Goal: Task Accomplishment & Management: Manage account settings

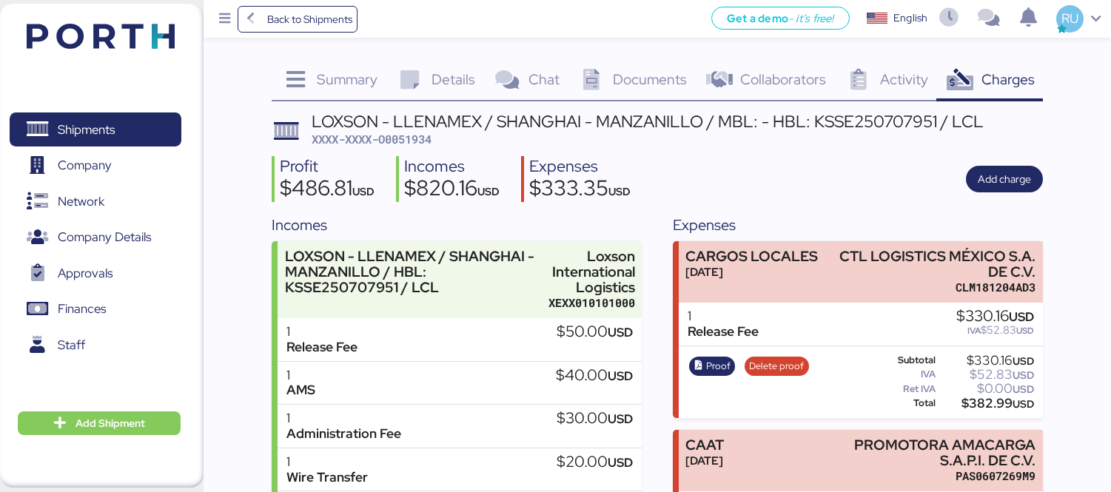
click at [56, 32] on img at bounding box center [101, 36] width 148 height 25
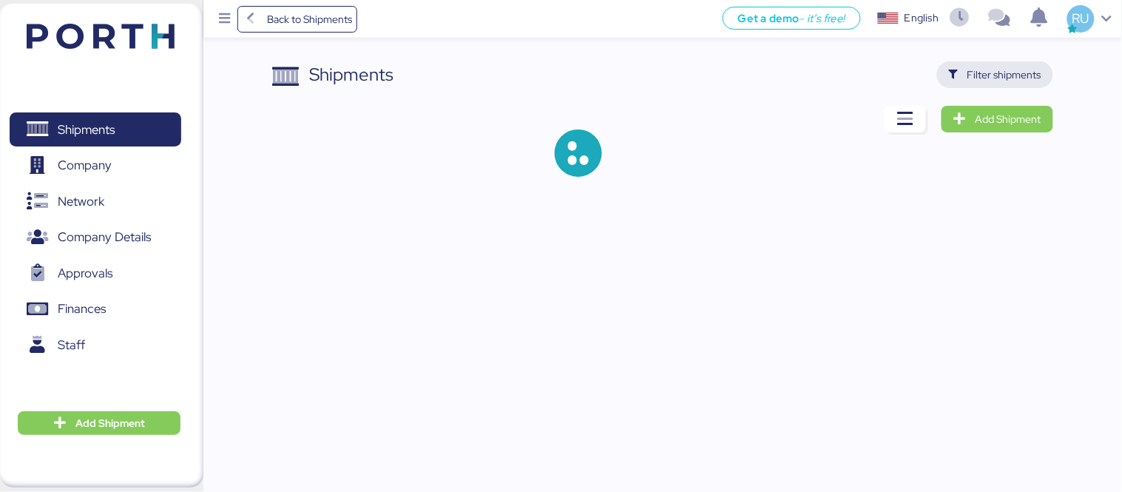
click at [980, 76] on span "Filter shipments" at bounding box center [1005, 75] width 74 height 18
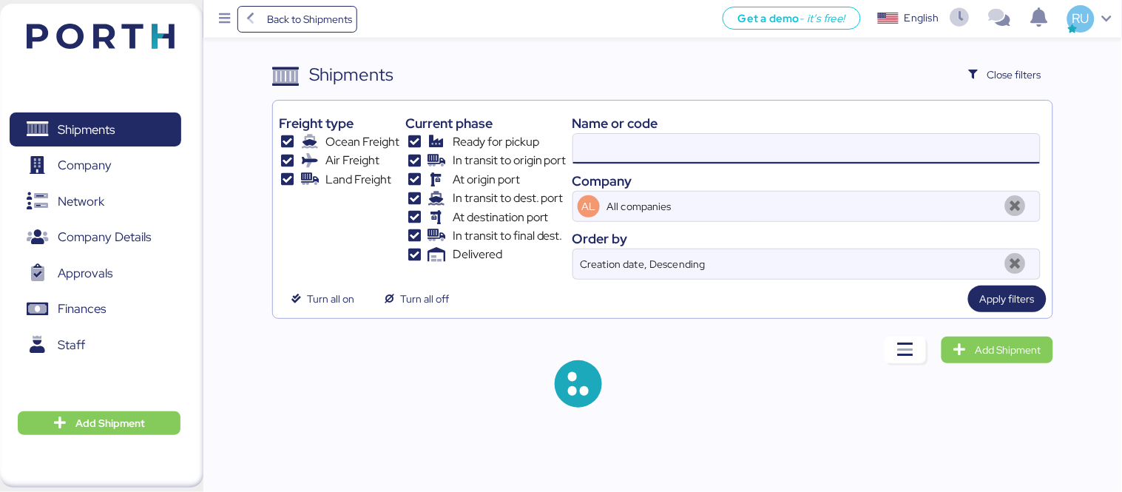
click at [714, 161] on input at bounding box center [806, 149] width 467 height 30
paste input "O0052080"
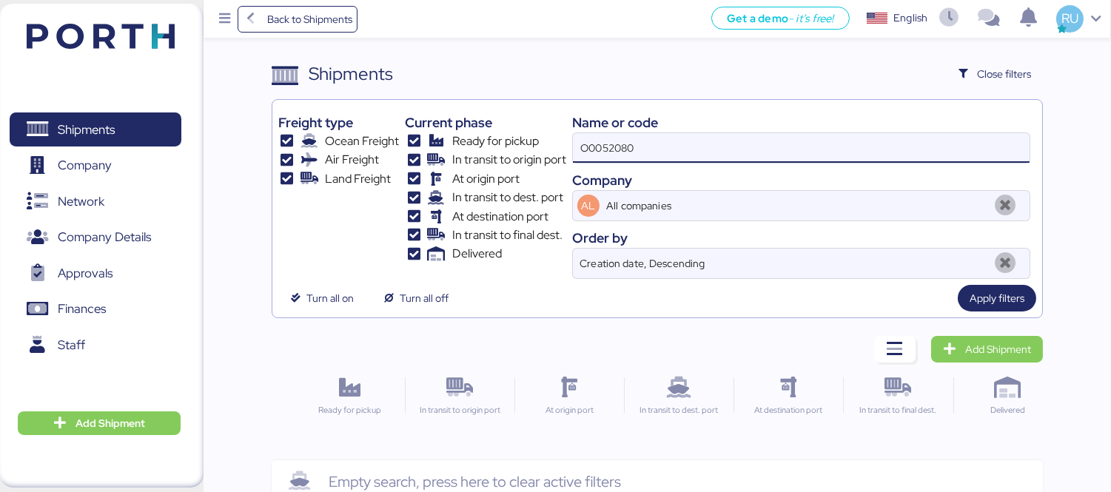
scroll to position [1, 0]
type input "O0052080"
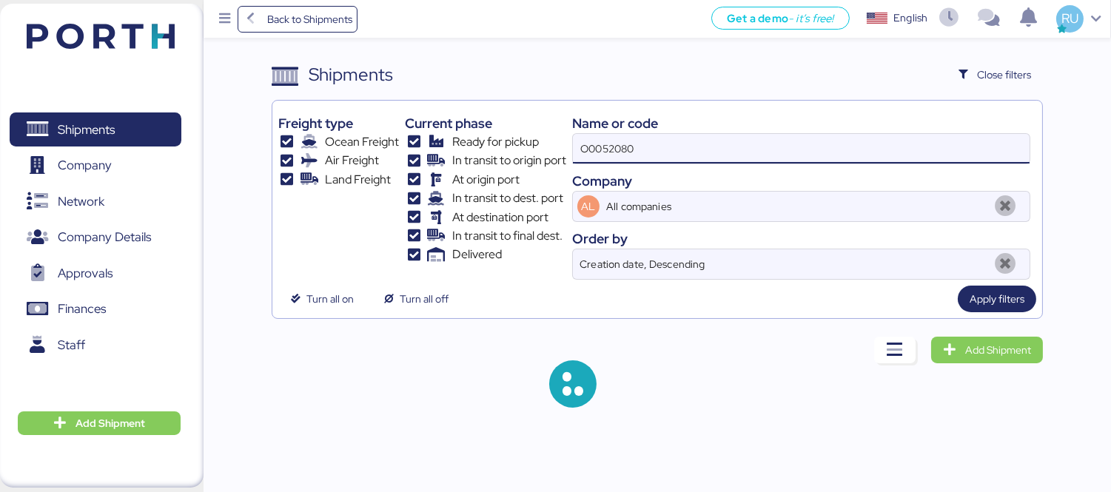
scroll to position [0, 0]
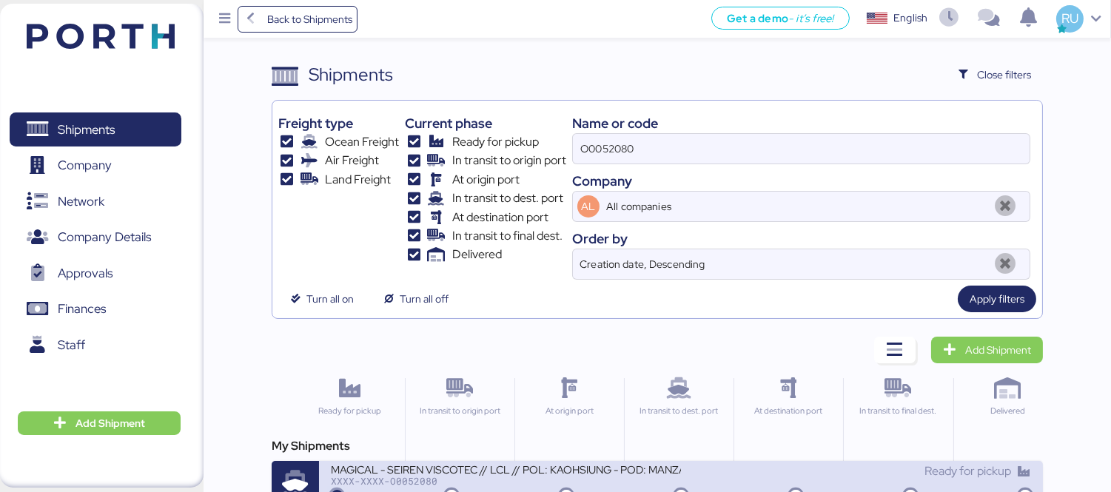
click at [558, 478] on div "XXXX-XXXX-O0052080" at bounding box center [506, 481] width 350 height 10
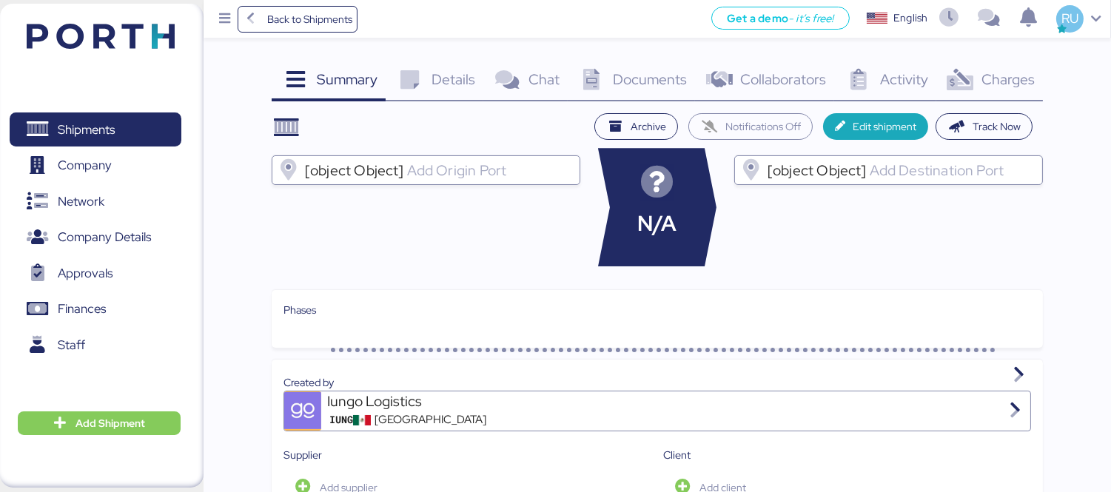
click at [963, 83] on icon at bounding box center [960, 80] width 32 height 21
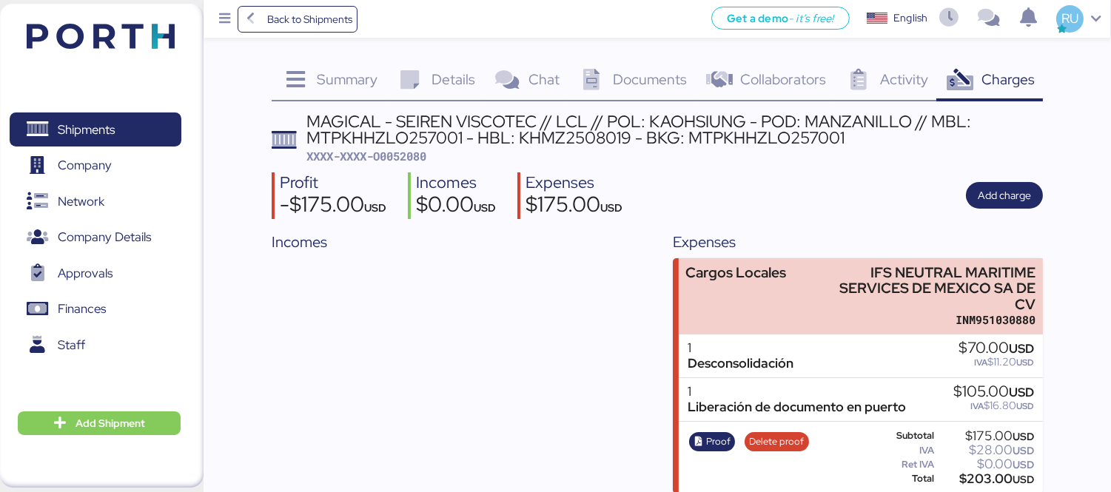
scroll to position [13, 0]
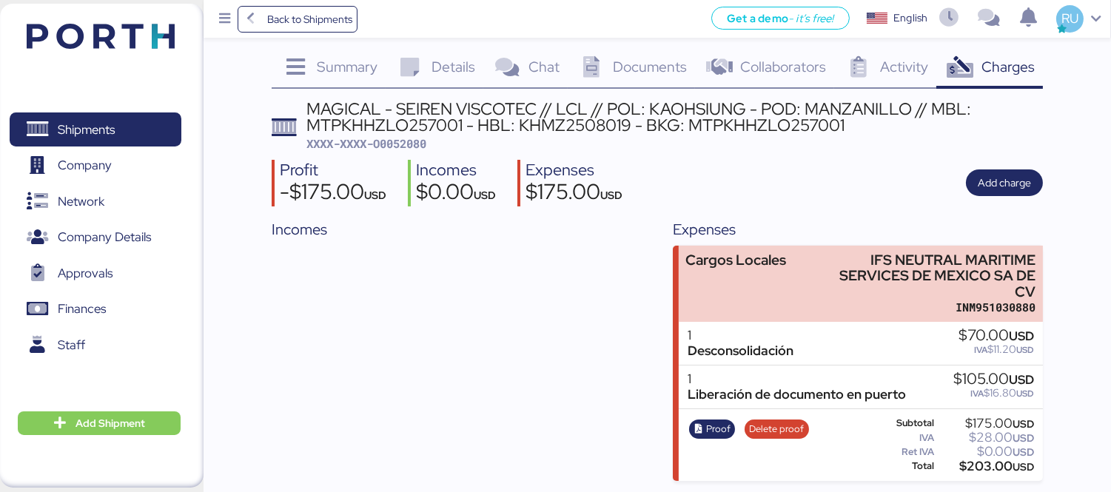
click at [417, 137] on span "XXXX-XXXX-O0052080" at bounding box center [366, 143] width 120 height 15
copy span "O0052080"
click at [412, 141] on span "XXXX-XXXX-O0052080" at bounding box center [366, 143] width 120 height 15
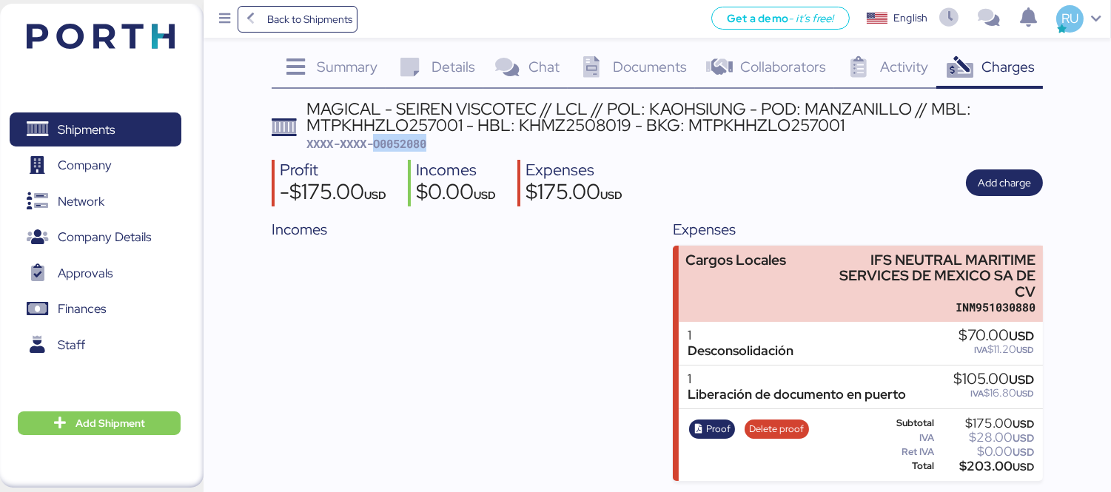
click at [93, 40] on img at bounding box center [101, 36] width 148 height 25
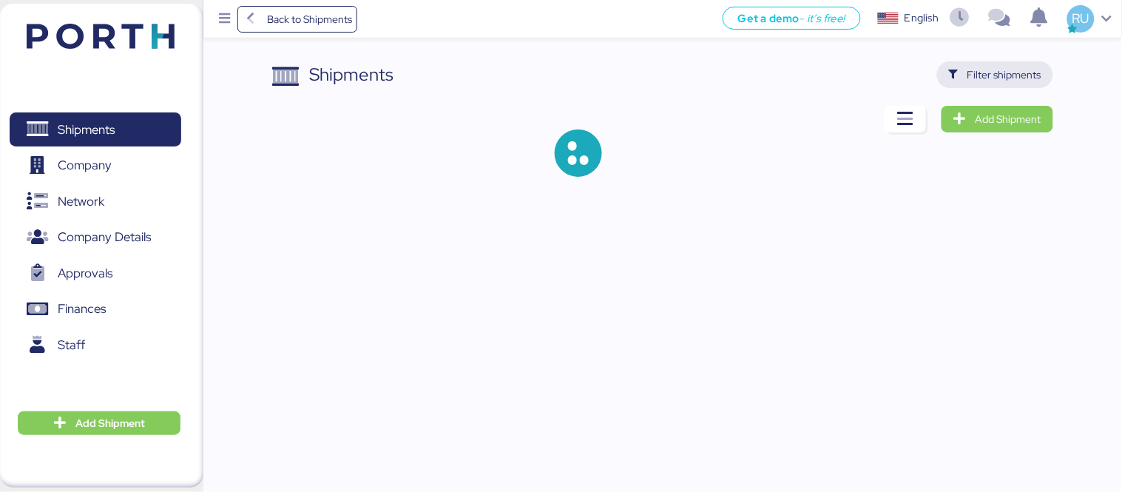
click at [1000, 78] on span "Filter shipments" at bounding box center [1005, 75] width 74 height 18
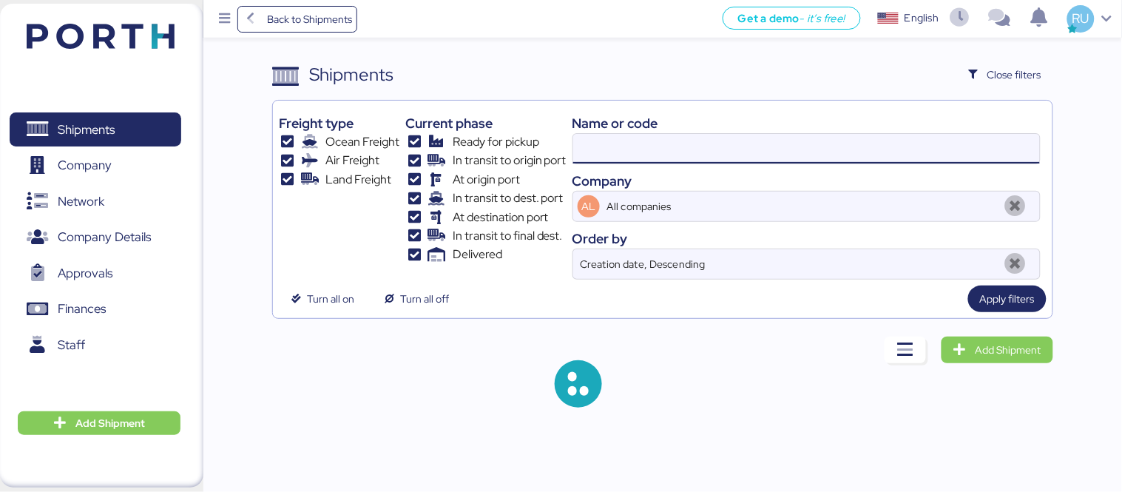
click at [741, 146] on input at bounding box center [806, 149] width 467 height 30
paste input "O0051976"
type input "O0051976"
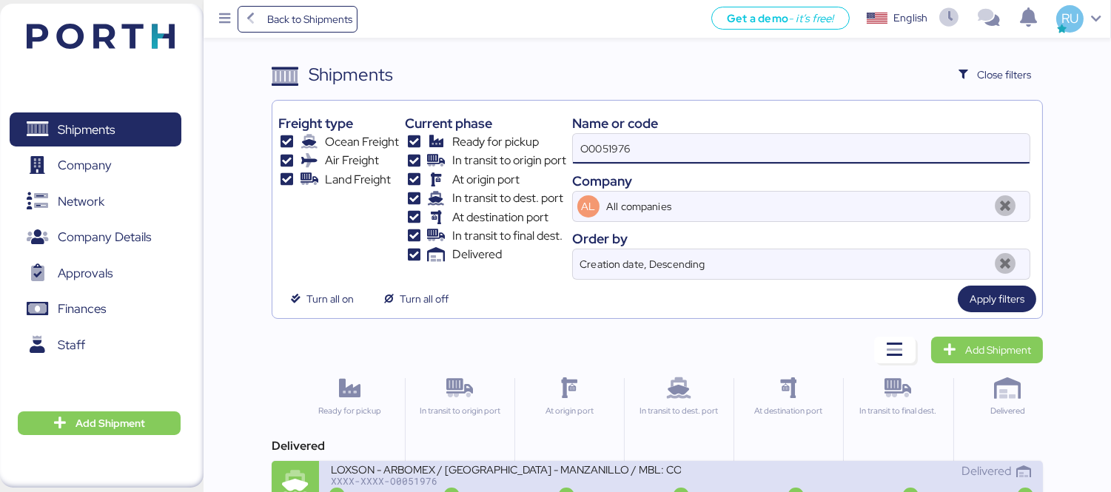
click at [522, 475] on div "LOXSON - ARBOMEX / [GEOGRAPHIC_DATA] - MANZANILLO / MBL: COSU6424354920 - HBL: …" at bounding box center [506, 468] width 350 height 13
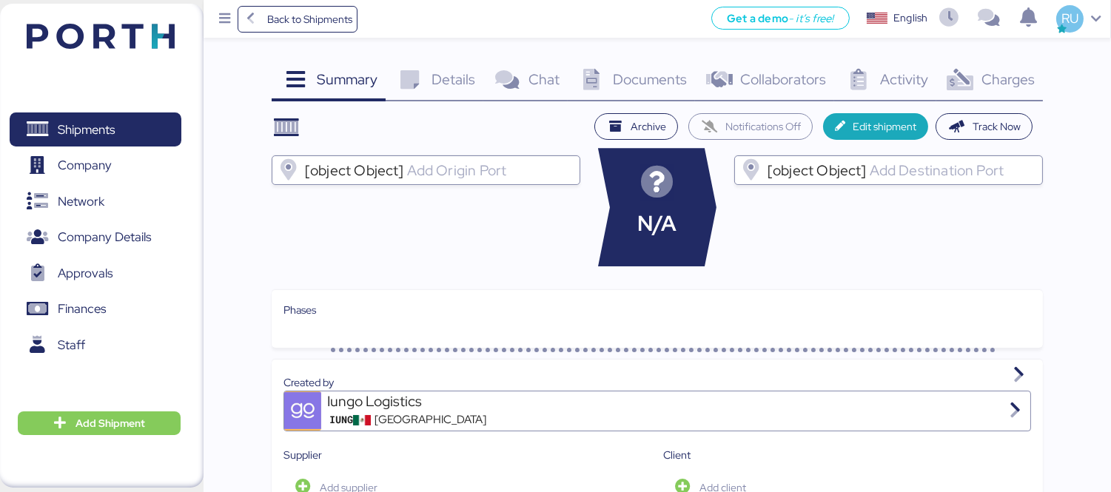
click at [1014, 64] on div "Charges 0" at bounding box center [989, 81] width 107 height 40
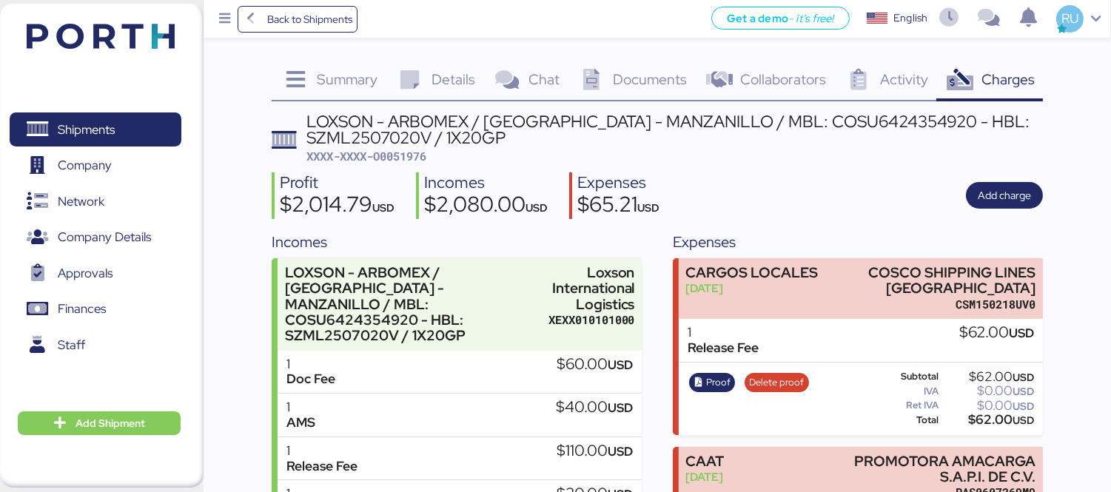
scroll to position [143, 0]
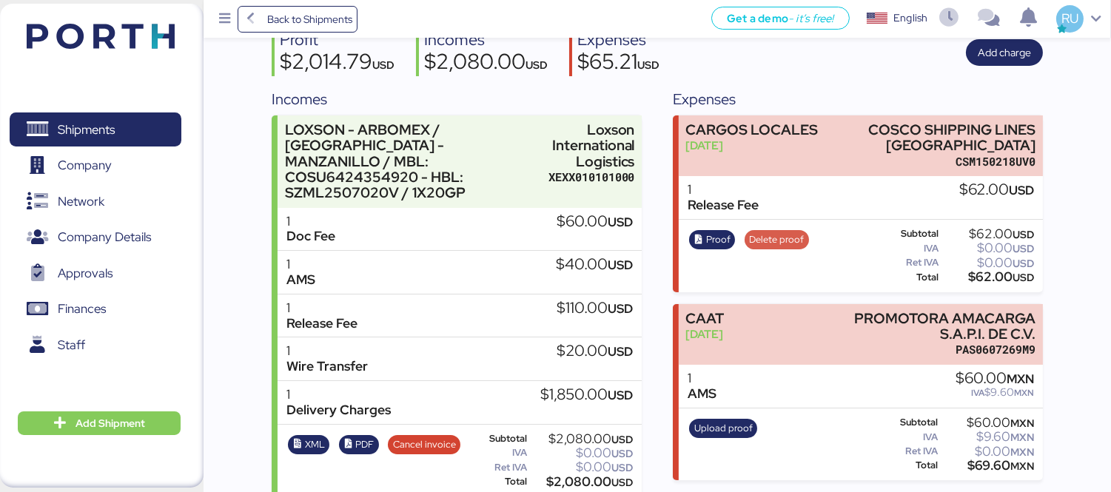
click at [763, 241] on span "Delete proof" at bounding box center [776, 240] width 55 height 16
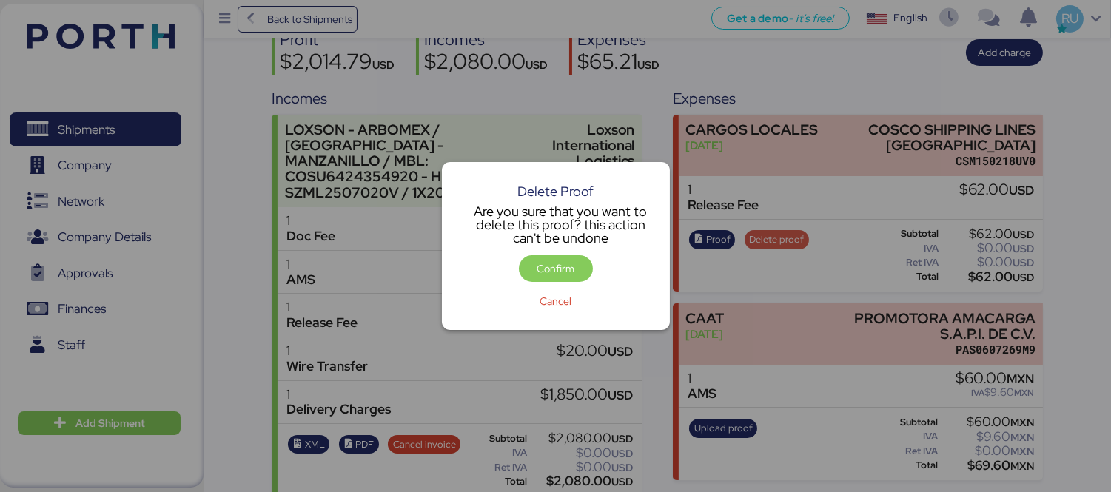
scroll to position [0, 0]
click at [538, 301] on span "Cancel" at bounding box center [555, 301] width 50 height 21
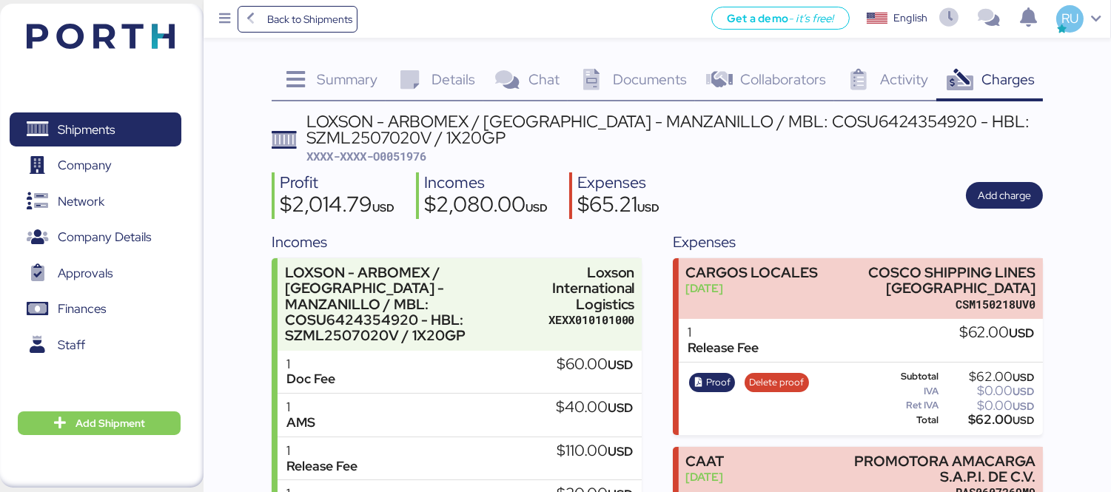
scroll to position [143, 0]
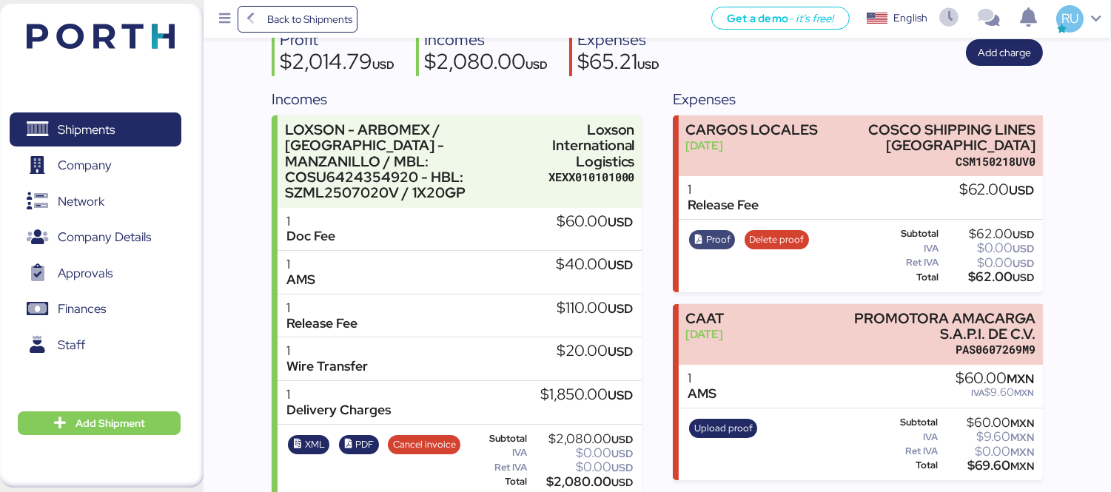
click at [698, 241] on icon "button" at bounding box center [699, 240] width 10 height 10
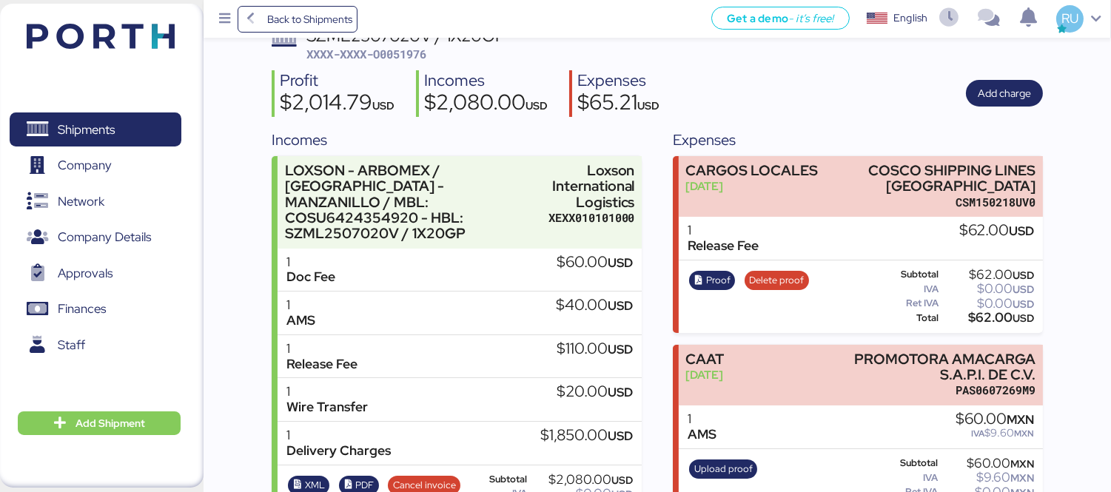
scroll to position [0, 0]
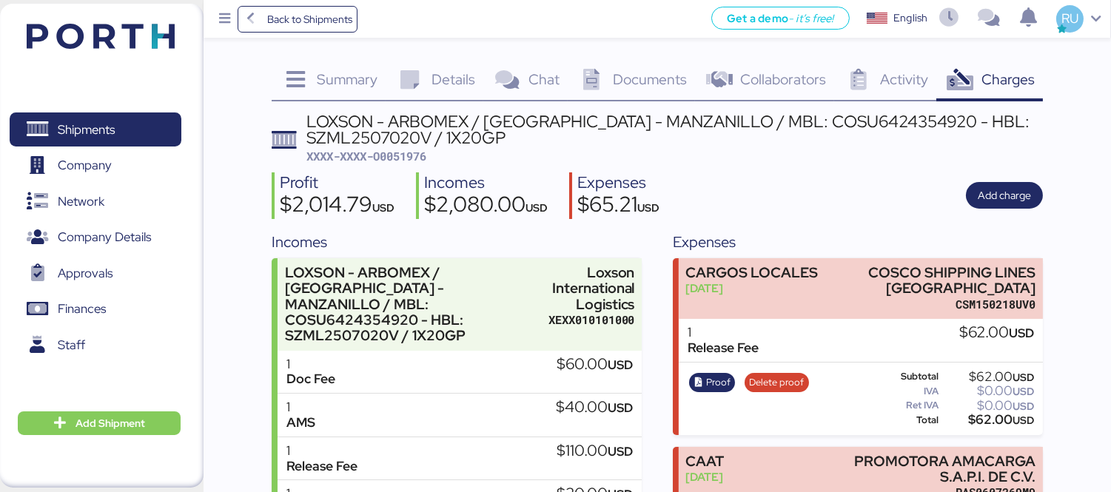
click at [422, 152] on span "XXXX-XXXX-O0051976" at bounding box center [366, 156] width 120 height 15
copy span "O0051976"
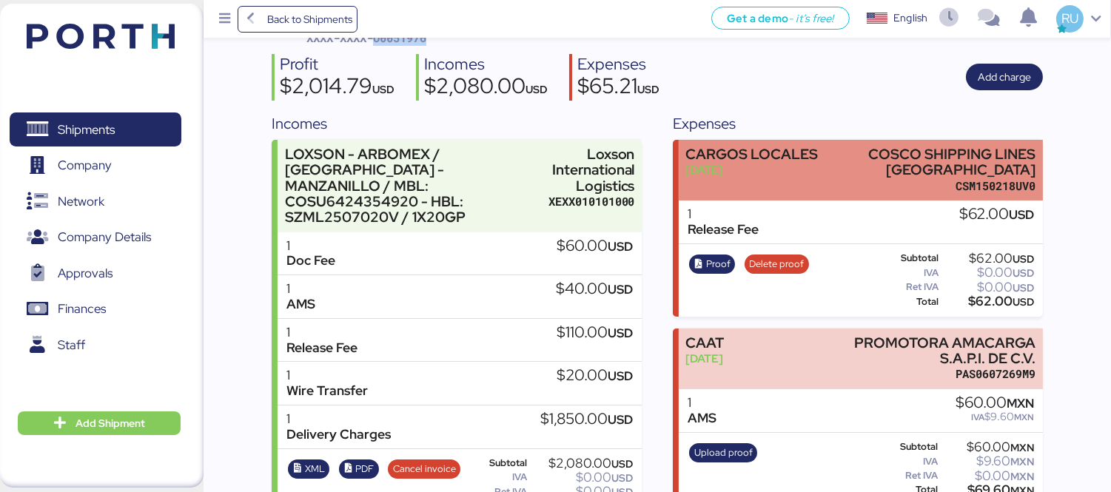
scroll to position [119, 0]
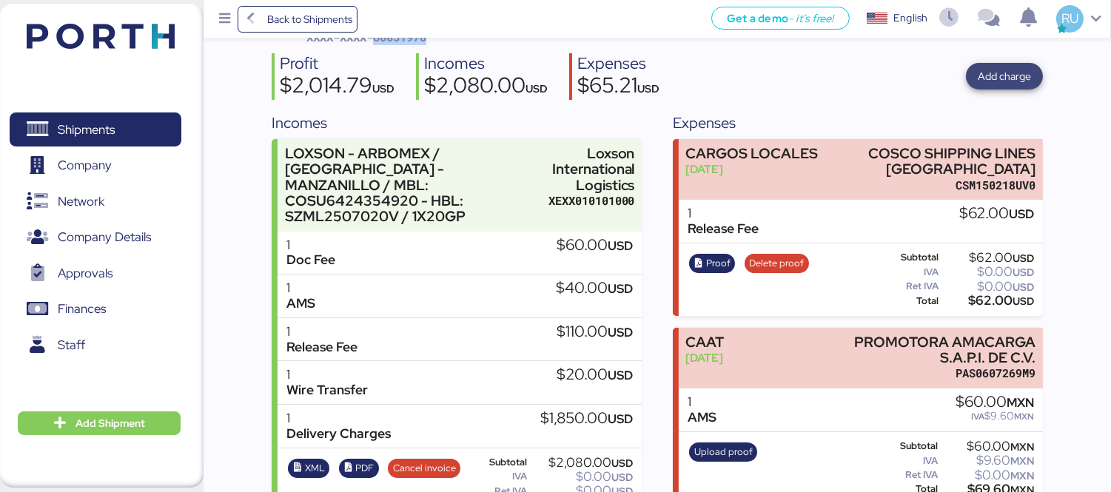
click at [1027, 73] on span "Add charge" at bounding box center [1003, 76] width 53 height 18
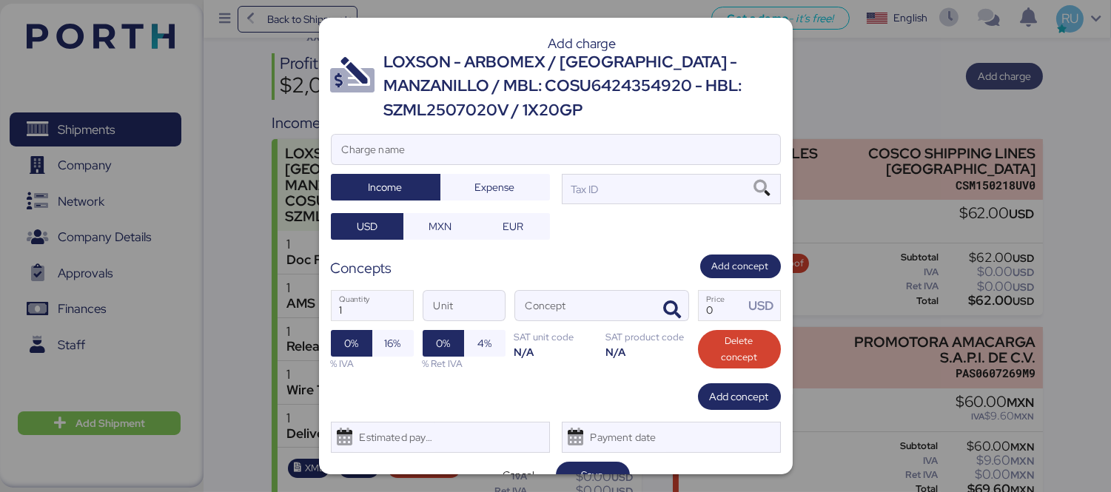
scroll to position [0, 0]
click at [641, 150] on input "Charge name" at bounding box center [555, 150] width 448 height 30
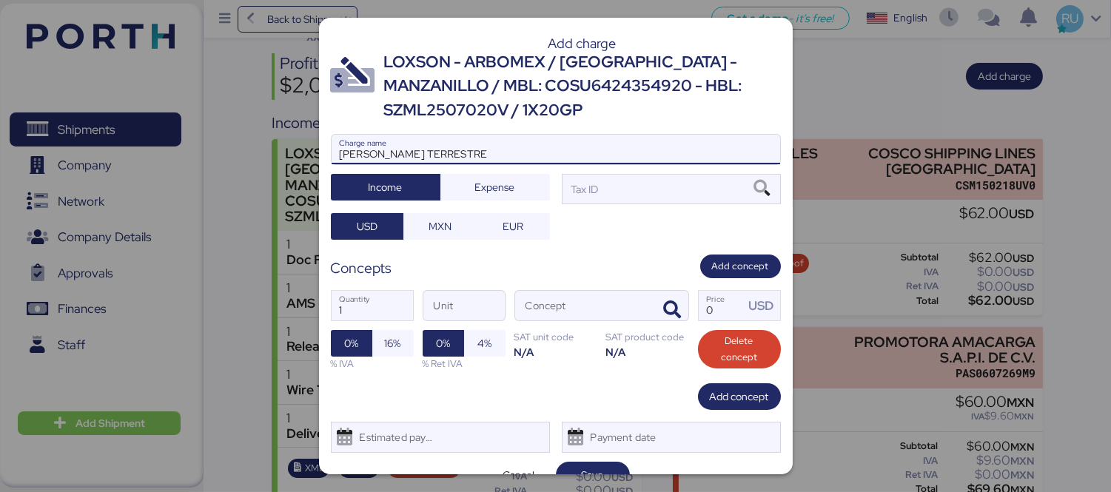
type input "[PERSON_NAME] TERRESTRE"
click at [499, 172] on div at bounding box center [555, 171] width 448 height 15
click at [499, 164] on input "[PERSON_NAME] TERRESTRE" at bounding box center [555, 150] width 448 height 30
click at [523, 188] on span "Expense" at bounding box center [495, 187] width 86 height 21
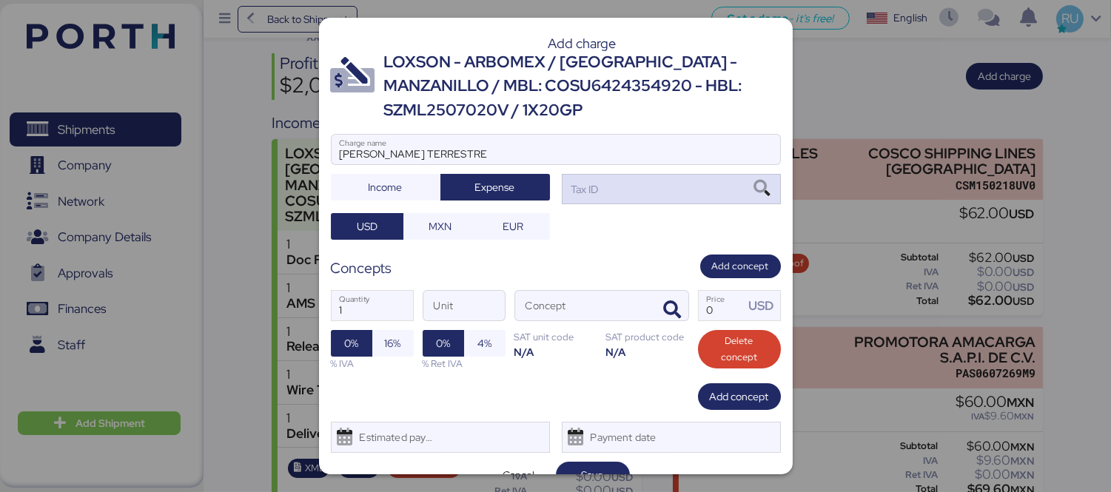
click at [598, 185] on div "Tax ID" at bounding box center [671, 189] width 219 height 30
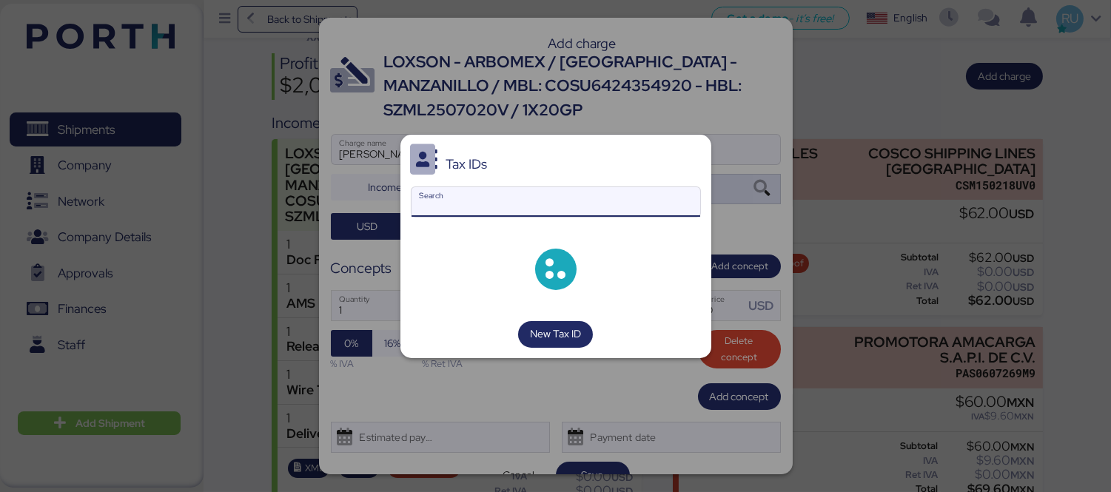
type input "C"
type input "V"
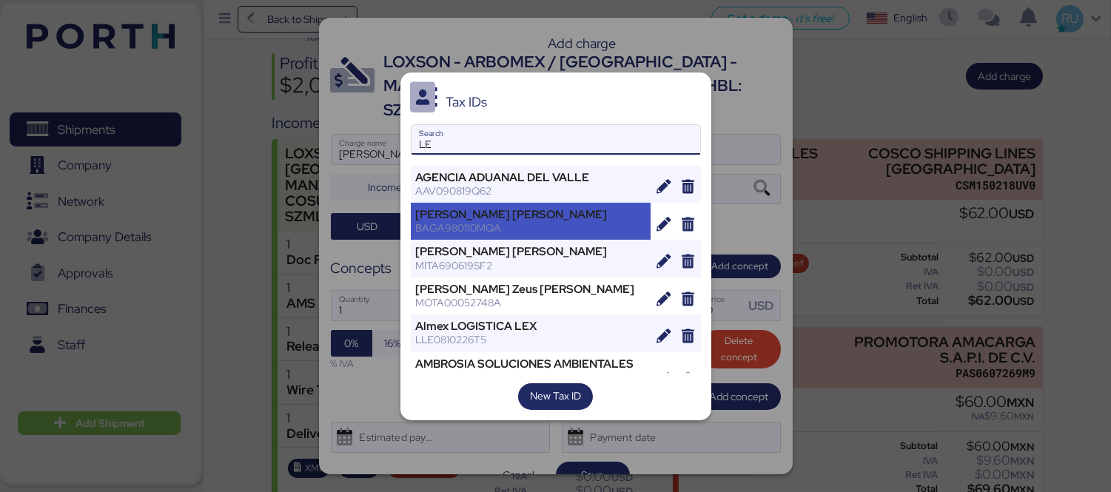
type input "LE"
click at [587, 208] on div "[PERSON_NAME] [PERSON_NAME]" at bounding box center [531, 214] width 230 height 13
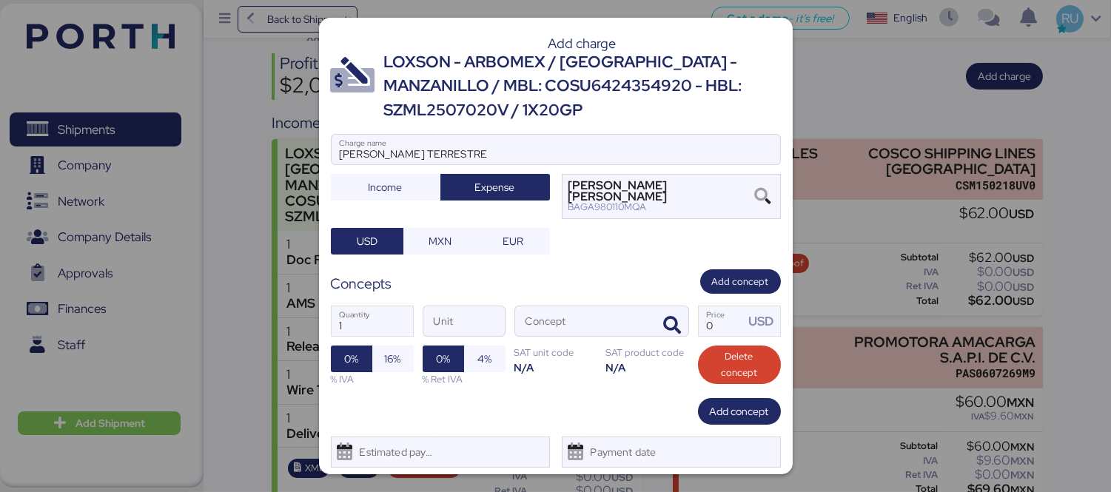
click at [626, 178] on div at bounding box center [555, 171] width 448 height 15
click at [626, 164] on input "[PERSON_NAME] TERRESTRE" at bounding box center [555, 150] width 448 height 30
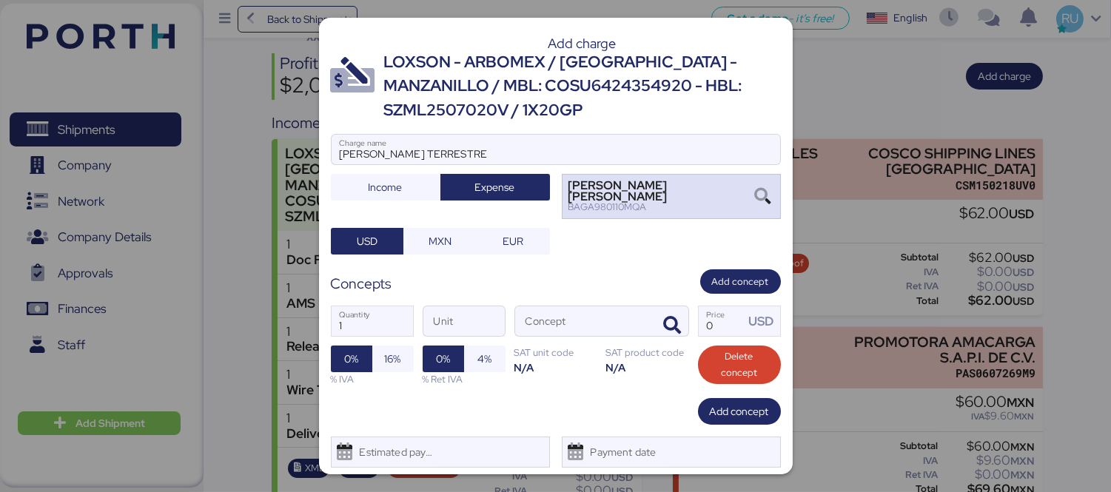
click at [633, 186] on div "[PERSON_NAME] [PERSON_NAME]" at bounding box center [659, 191] width 183 height 21
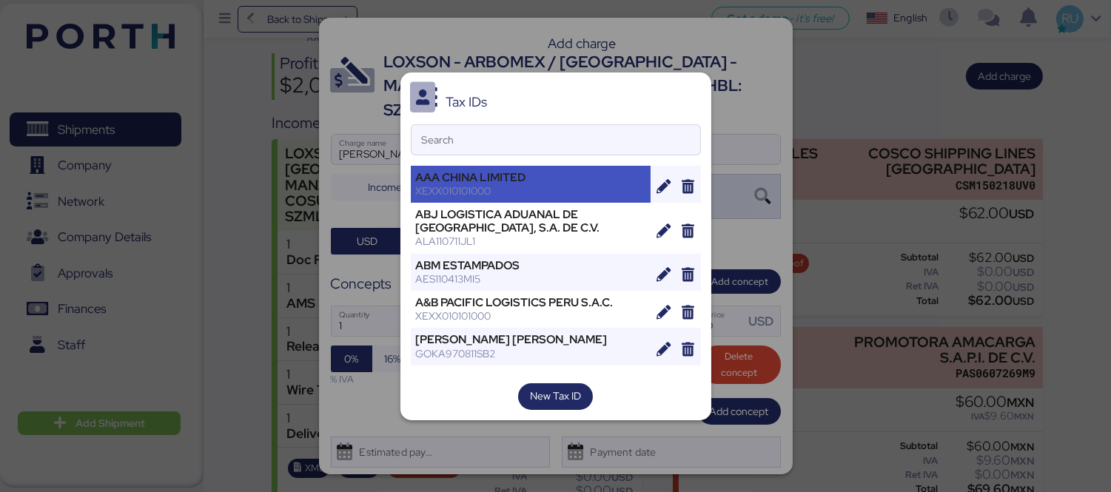
click at [629, 188] on div "XEXX010101000" at bounding box center [531, 190] width 230 height 13
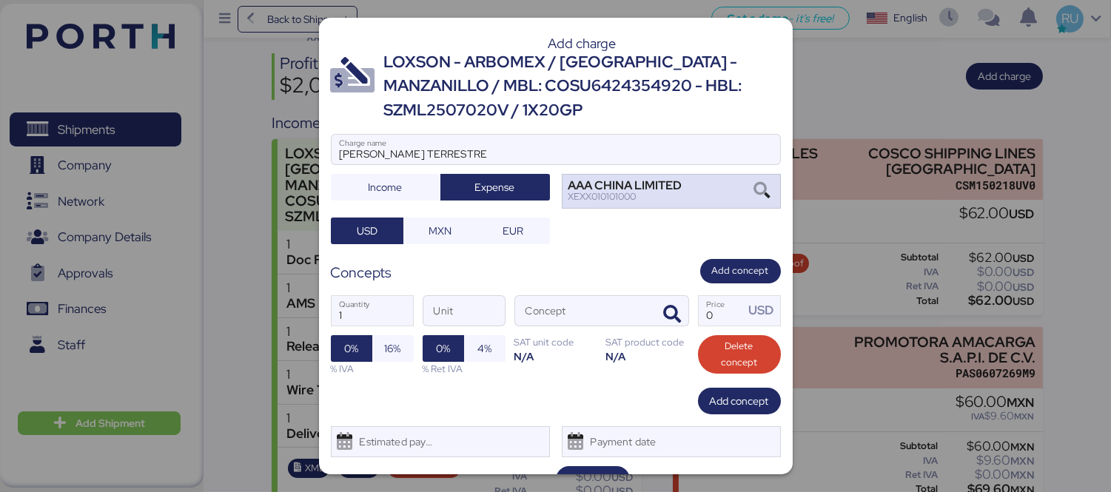
click at [635, 187] on div "AAA CHINA LIMITED" at bounding box center [625, 186] width 114 height 10
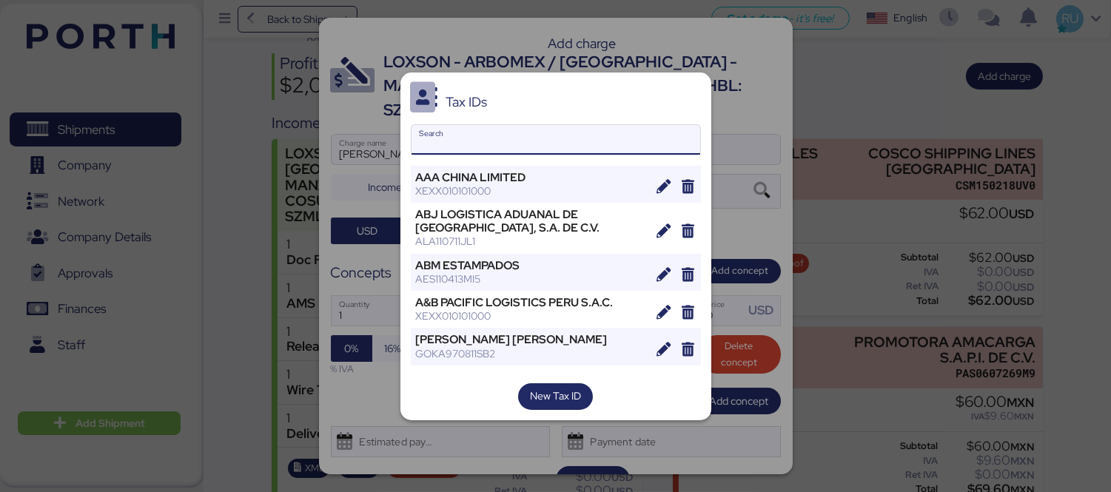
click at [593, 137] on input "Search" at bounding box center [555, 140] width 289 height 30
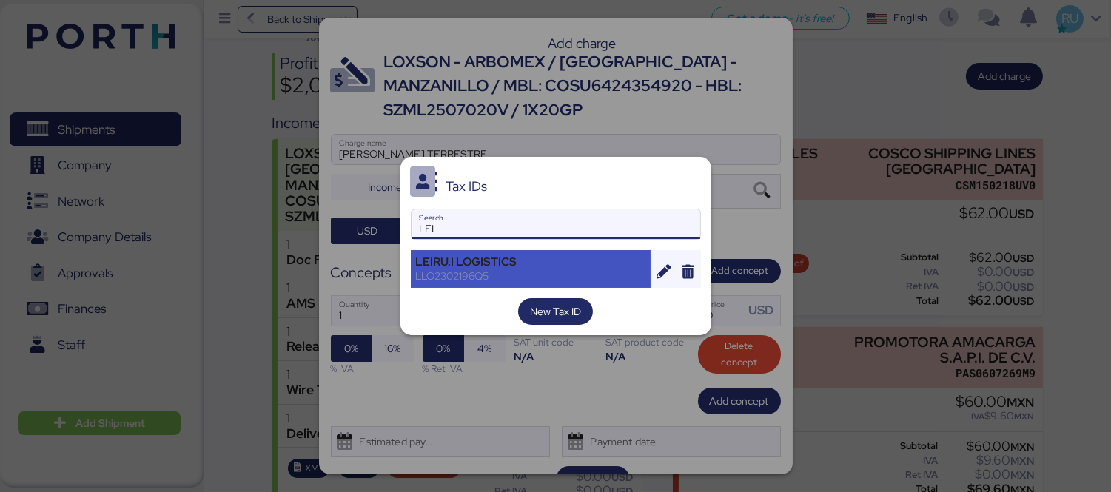
type input "LEI"
click at [493, 270] on div "LLO2302196Q5" at bounding box center [531, 275] width 230 height 13
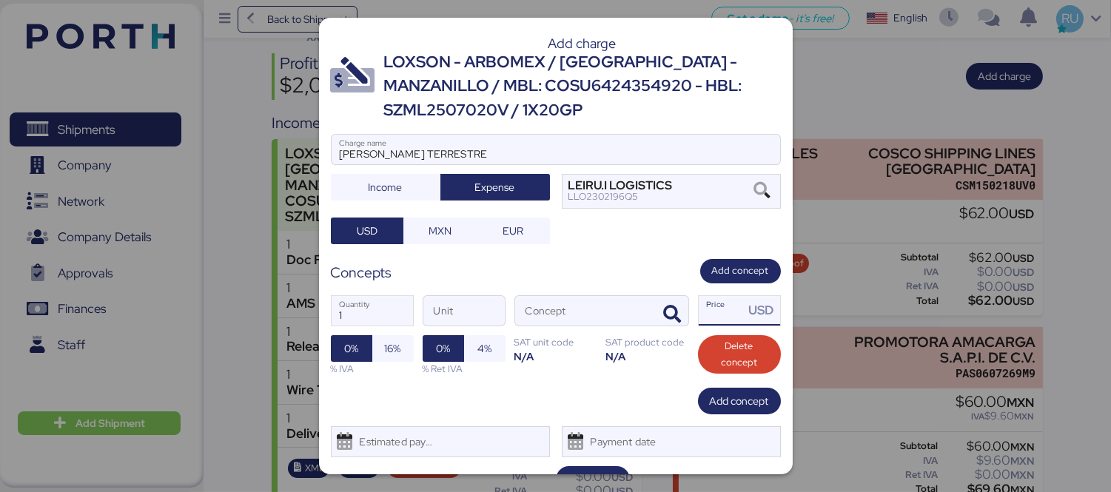
click at [709, 312] on input "Price USD" at bounding box center [721, 311] width 46 height 30
type input "0"
click at [664, 306] on icon "button" at bounding box center [673, 315] width 18 height 18
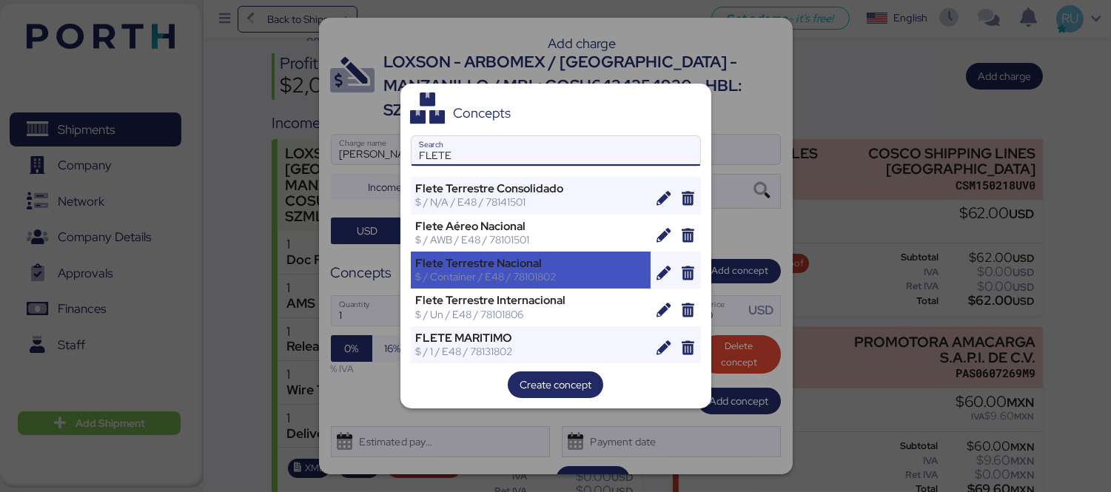
type input "FLETE"
click at [633, 272] on div "$ / Container / E48 / 78101802" at bounding box center [531, 276] width 230 height 13
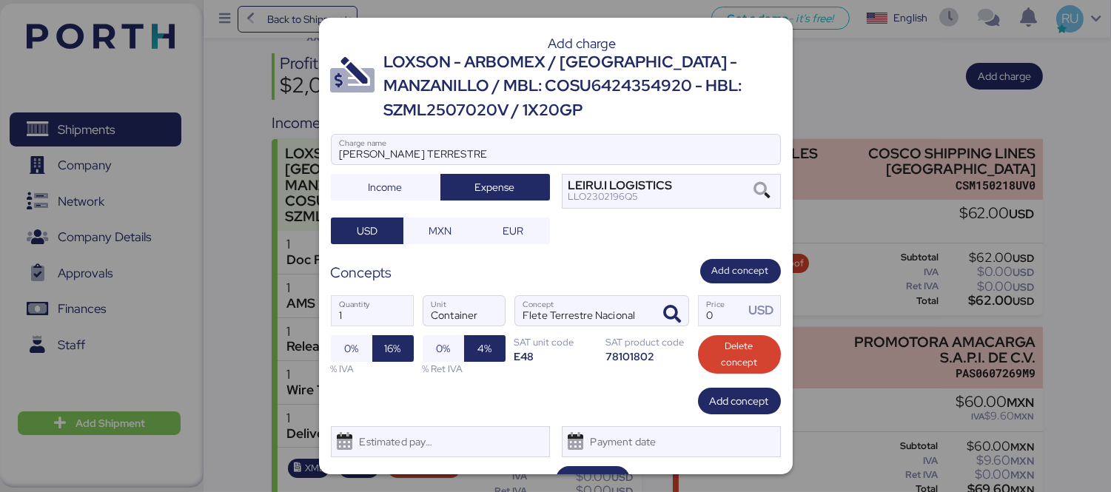
click at [727, 329] on div "1 Quantity Container Unit [PERSON_NAME] Terrestre Nacional Concept 0 Price USD …" at bounding box center [556, 335] width 450 height 104
click at [707, 311] on input "Price USD" at bounding box center [721, 311] width 46 height 30
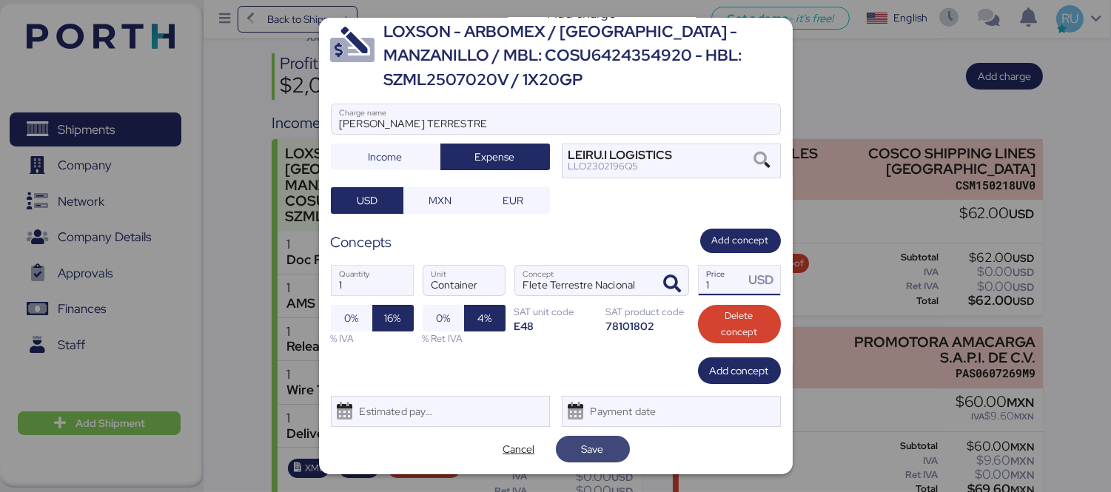
type input "1"
click at [585, 442] on span "Save" at bounding box center [593, 449] width 22 height 18
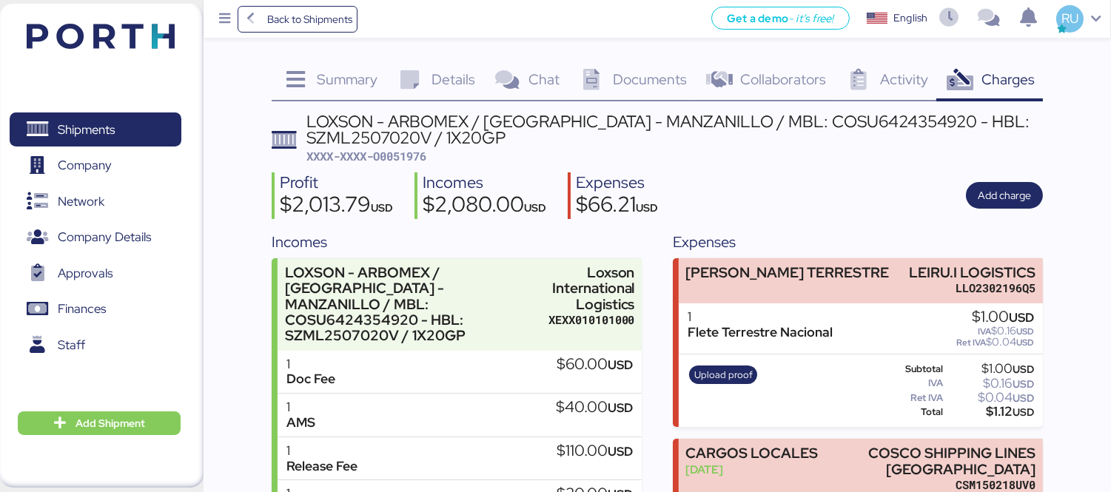
scroll to position [5, 0]
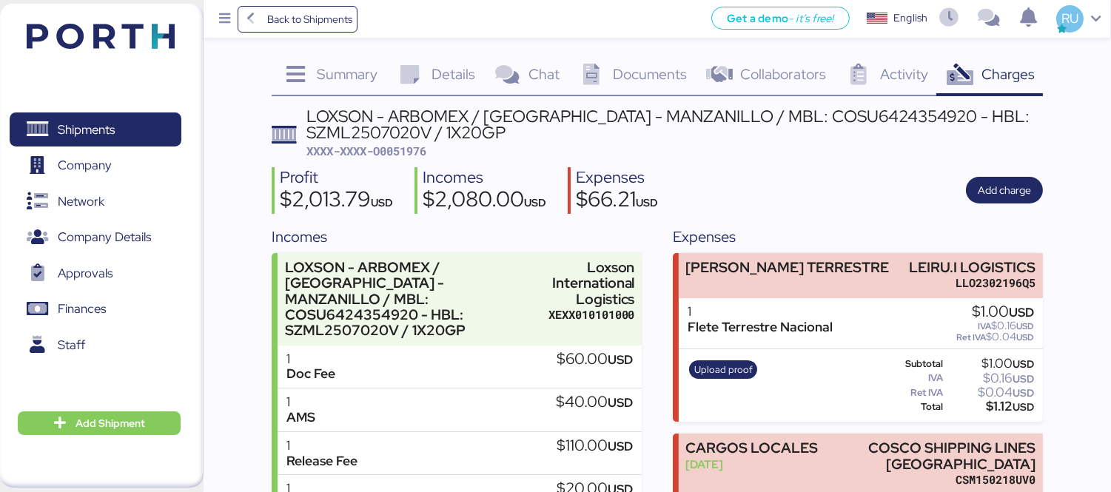
click at [145, 53] on header at bounding box center [78, 34] width 143 height 46
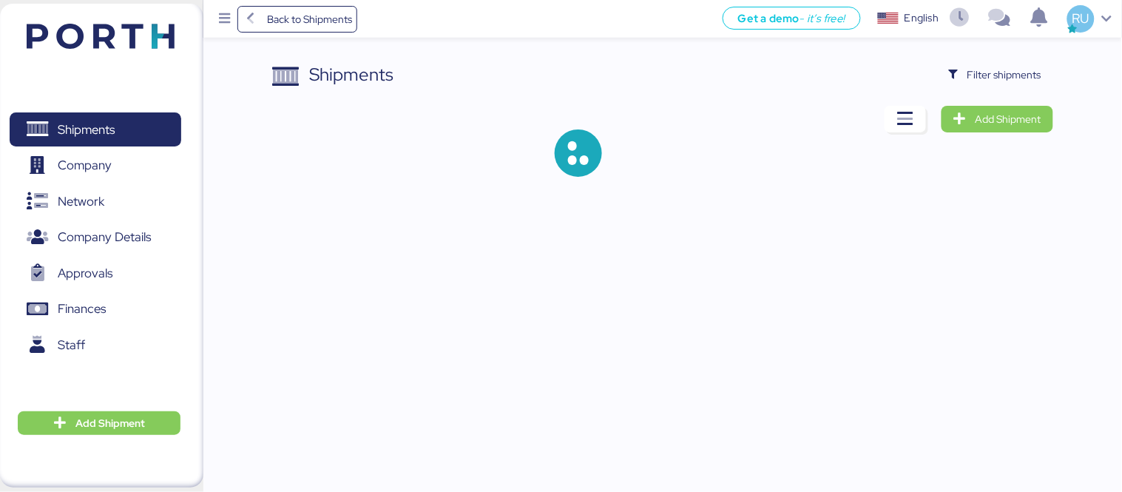
click at [982, 104] on div "Shipments Filter shipments Add Shipment" at bounding box center [662, 130] width 781 height 139
click at [979, 70] on span "Filter shipments" at bounding box center [1005, 75] width 74 height 18
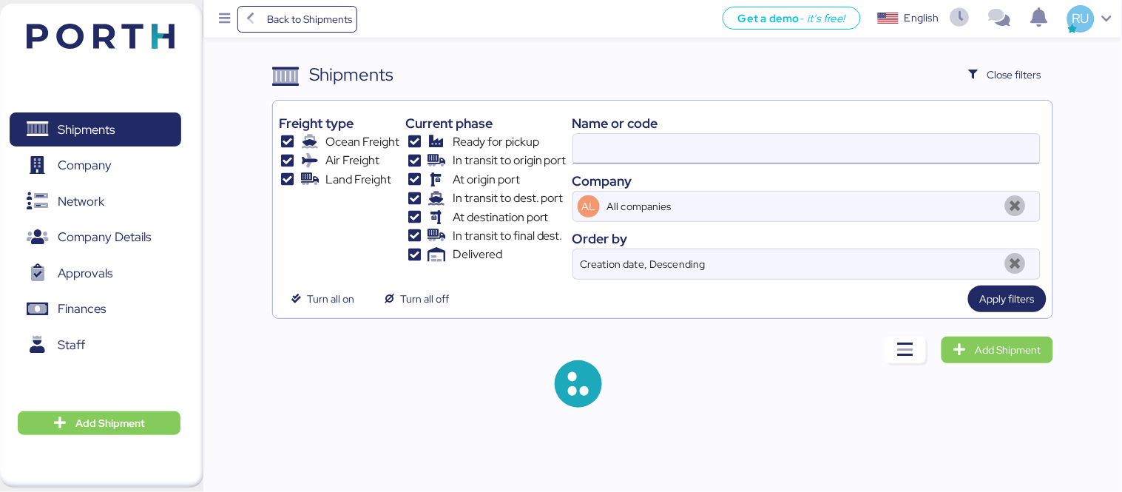
click at [738, 158] on input at bounding box center [806, 149] width 467 height 30
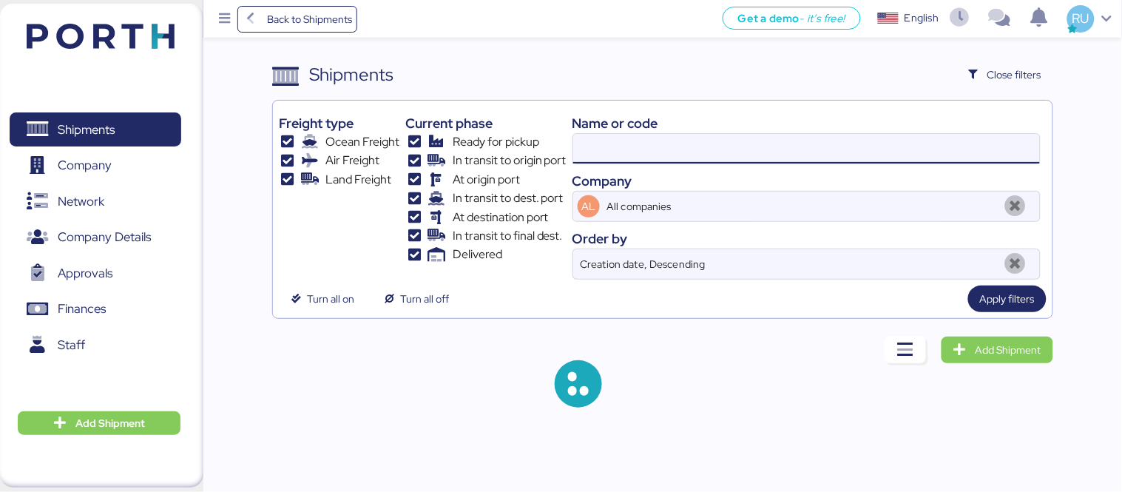
paste input "O0052080"
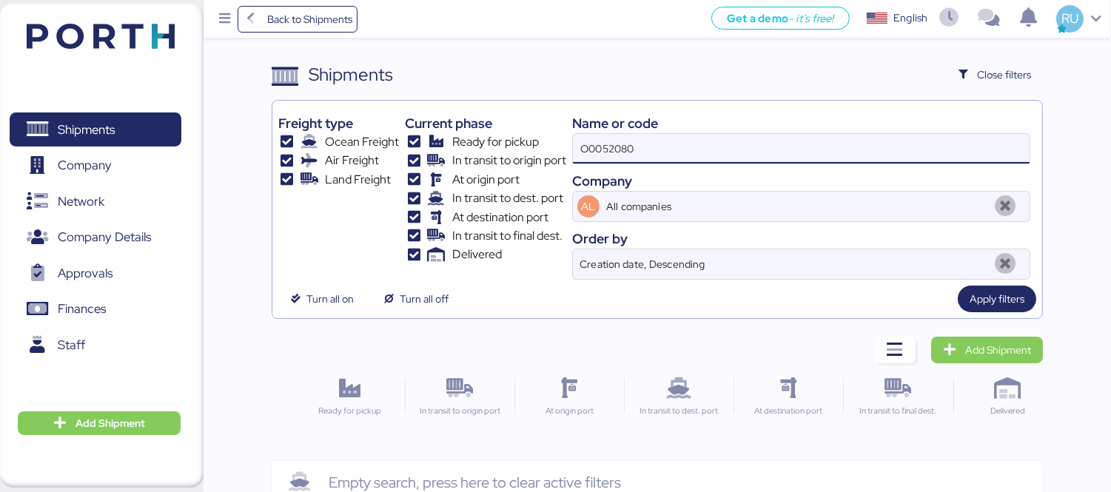
type input "O0052080"
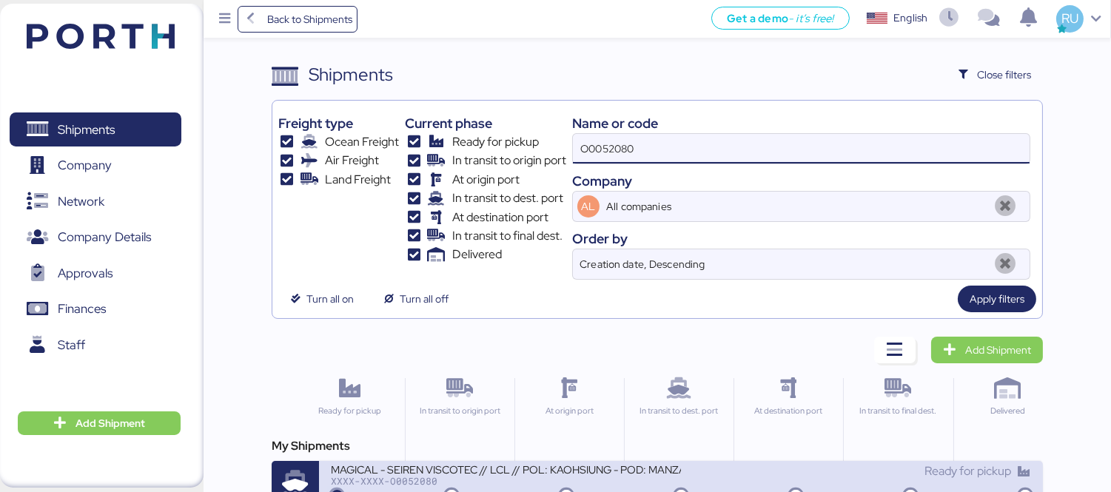
click at [553, 485] on div "XXXX-XXXX-O0052080" at bounding box center [506, 481] width 350 height 10
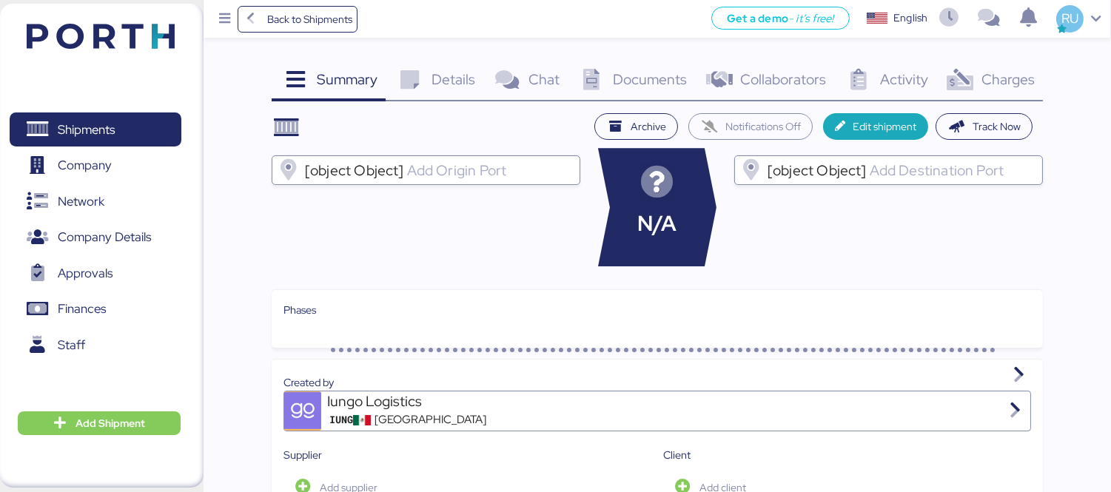
click at [988, 100] on div "Charges 0" at bounding box center [989, 81] width 107 height 40
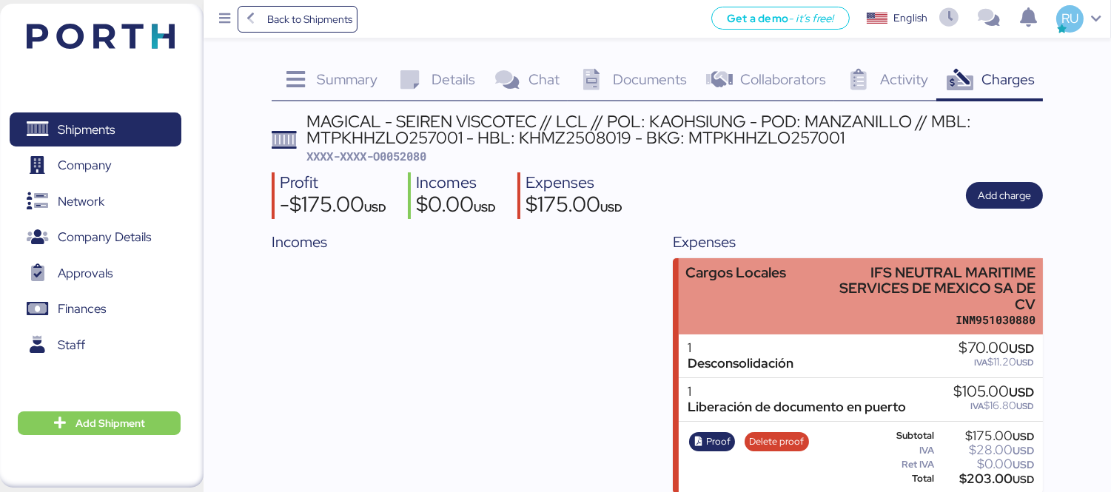
scroll to position [13, 0]
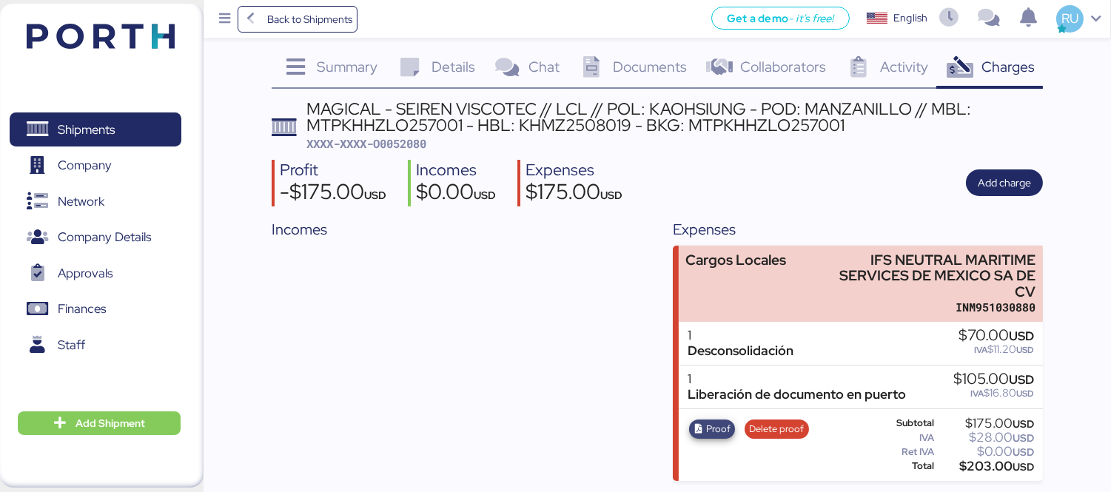
click at [715, 428] on span "Proof" at bounding box center [718, 429] width 24 height 16
